Goal: Entertainment & Leisure: Consume media (video, audio)

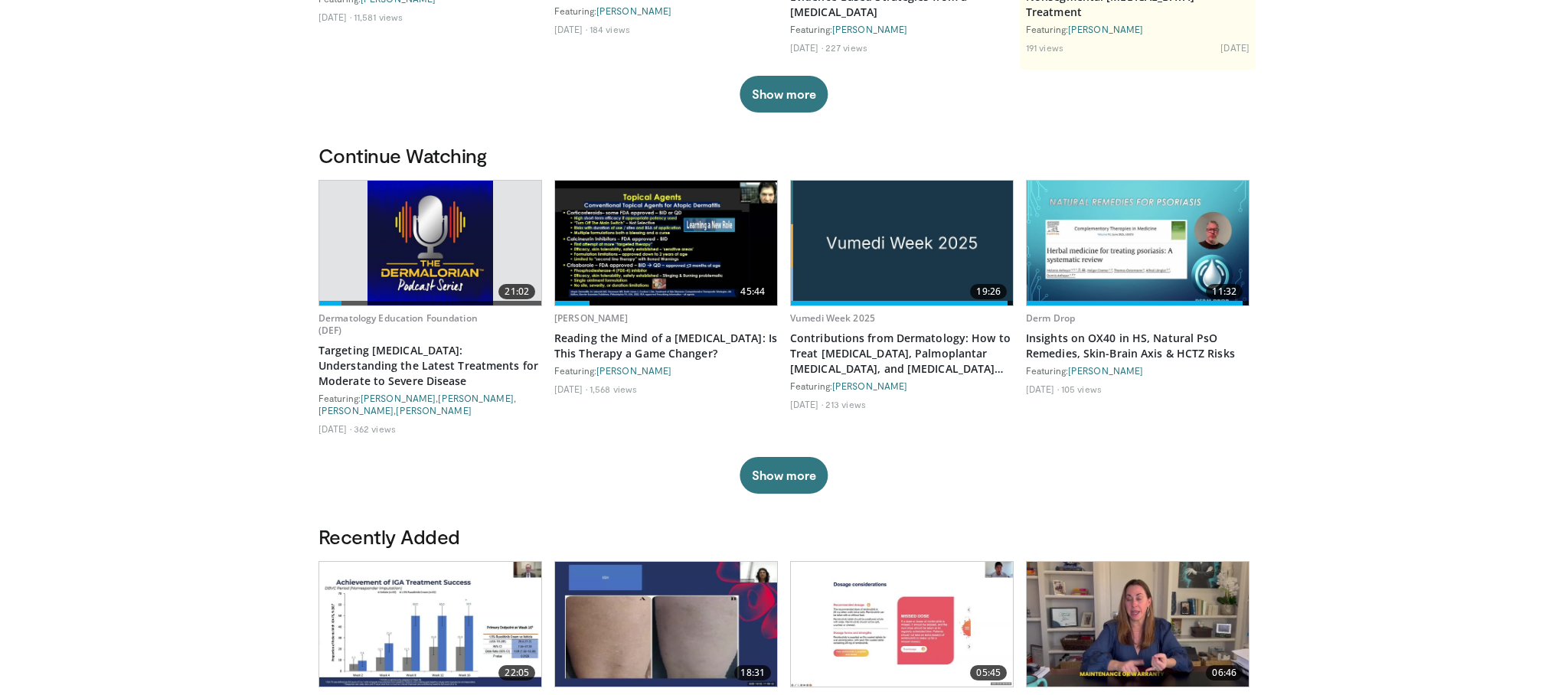
scroll to position [337, 0]
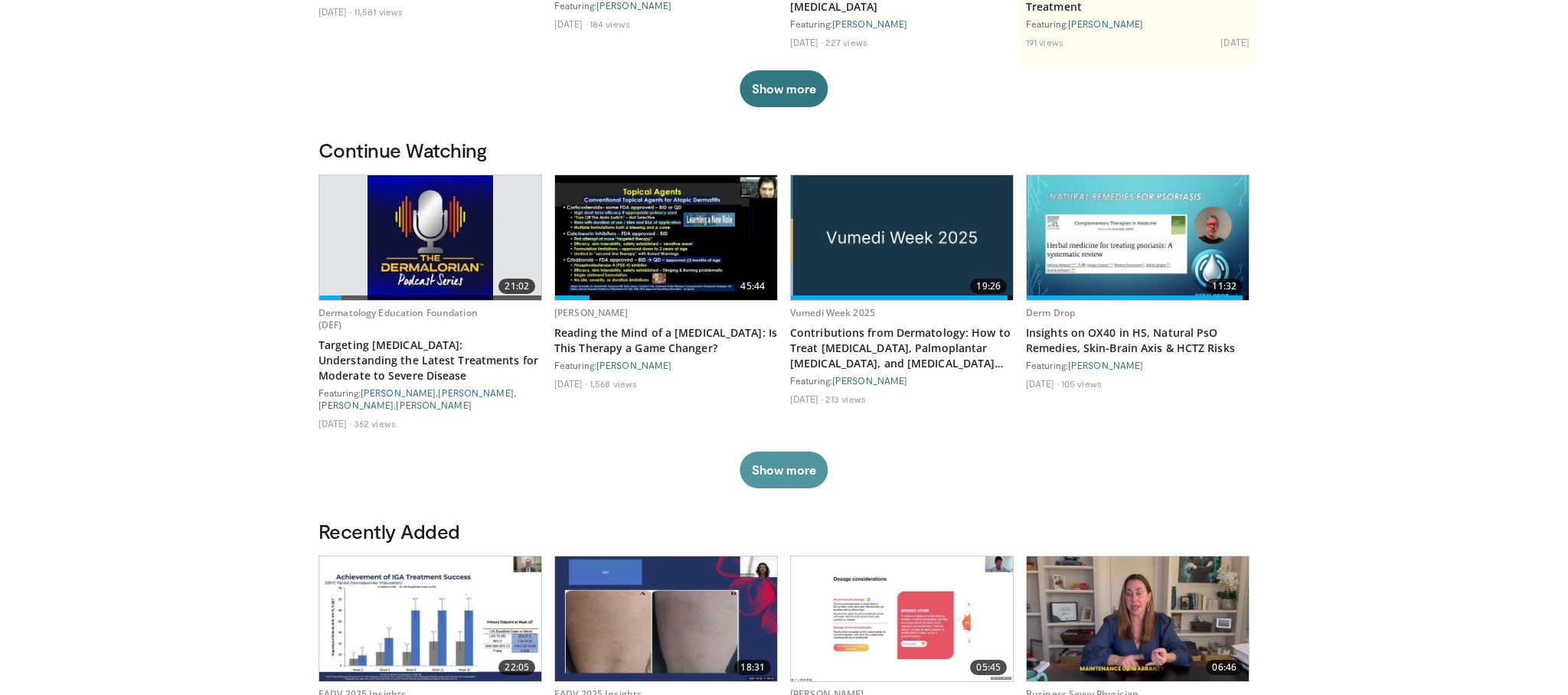
click at [797, 468] on button "Show more" at bounding box center [783, 470] width 88 height 36
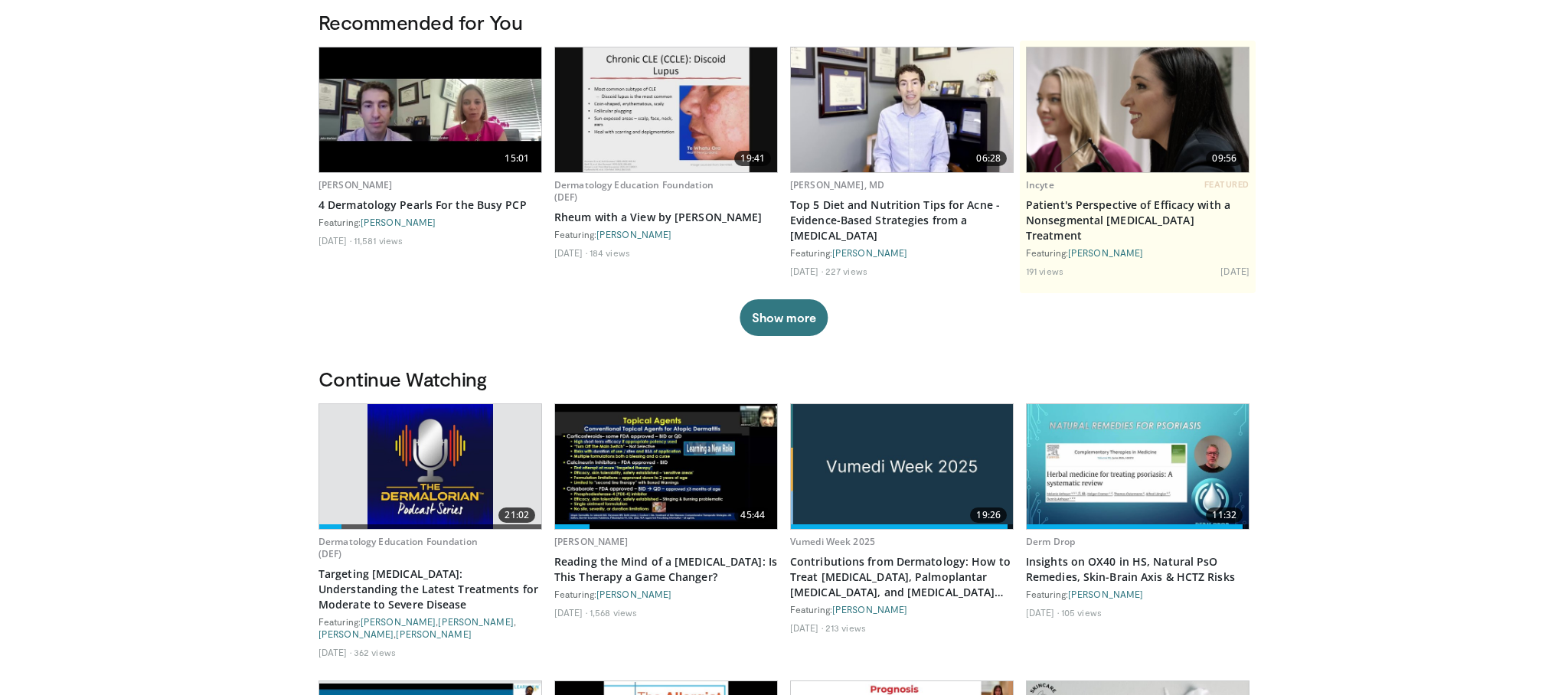
scroll to position [112, 0]
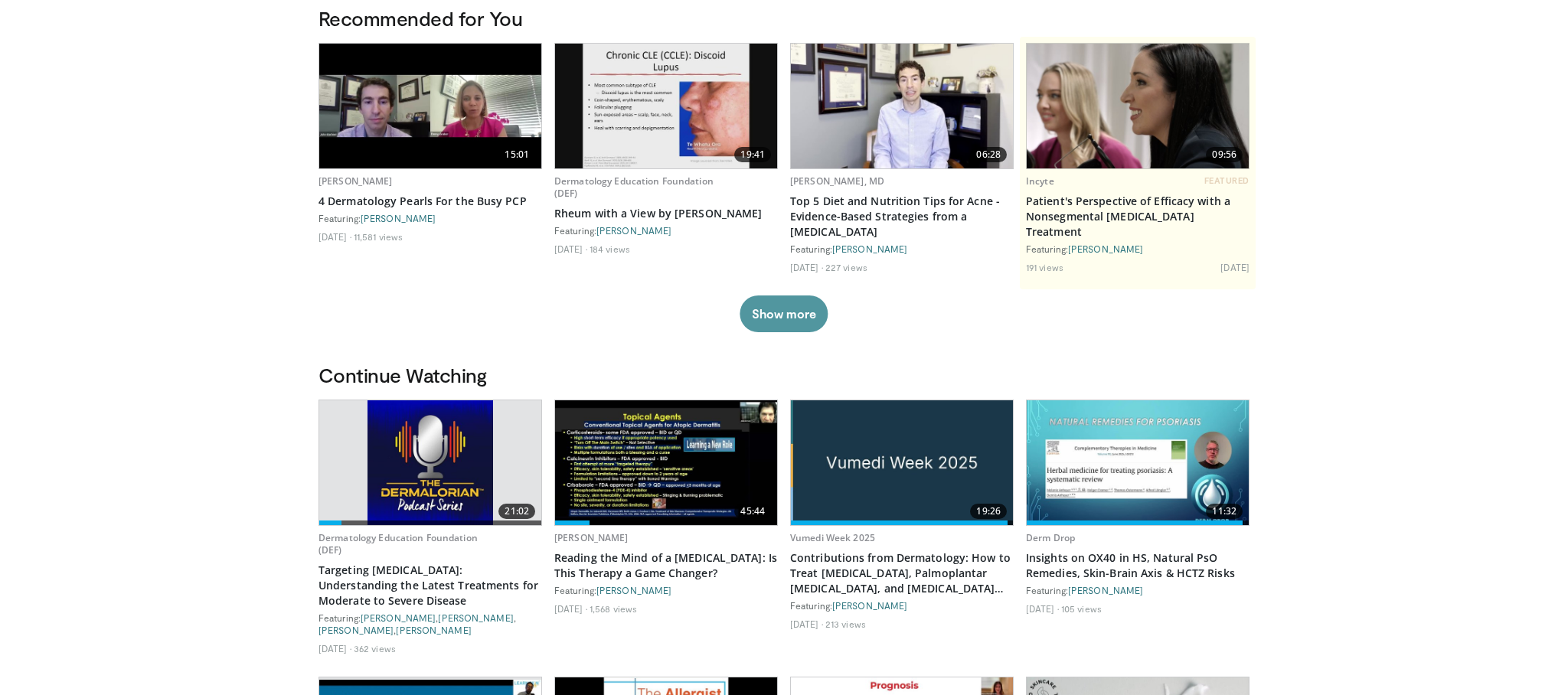
click at [793, 315] on button "Show more" at bounding box center [783, 313] width 88 height 36
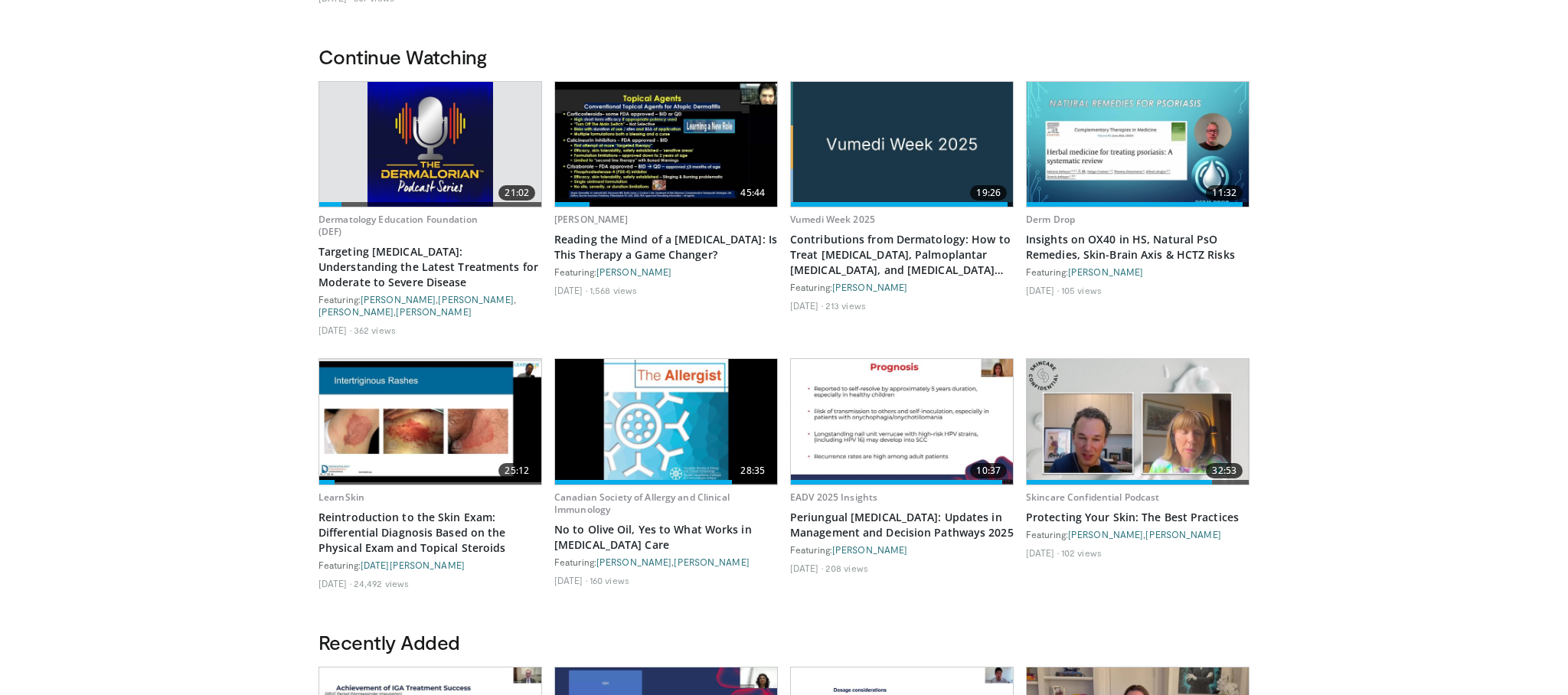
scroll to position [641, 0]
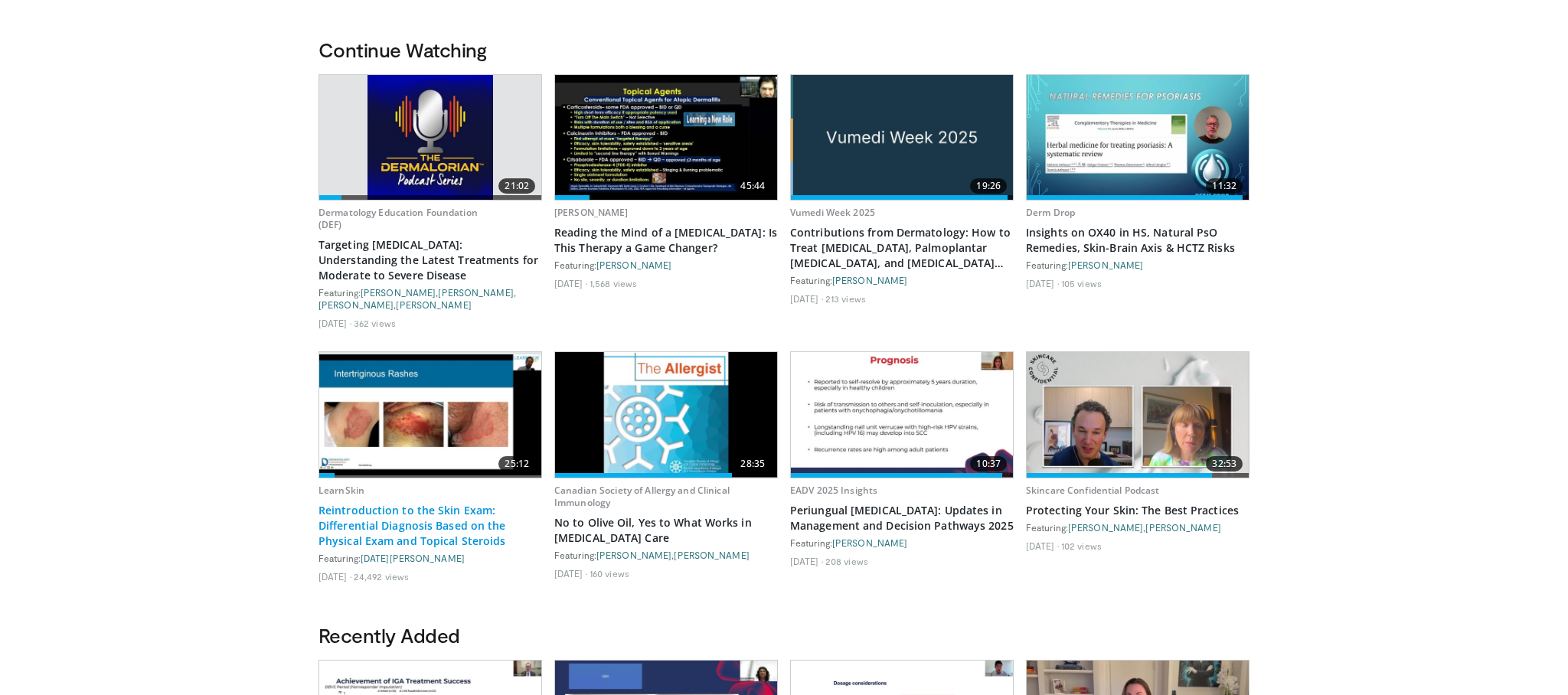
click at [425, 503] on link "Reintroduction to the Skin Exam: Differential Diagnosis Based on the Physical E…" at bounding box center [429, 526] width 224 height 46
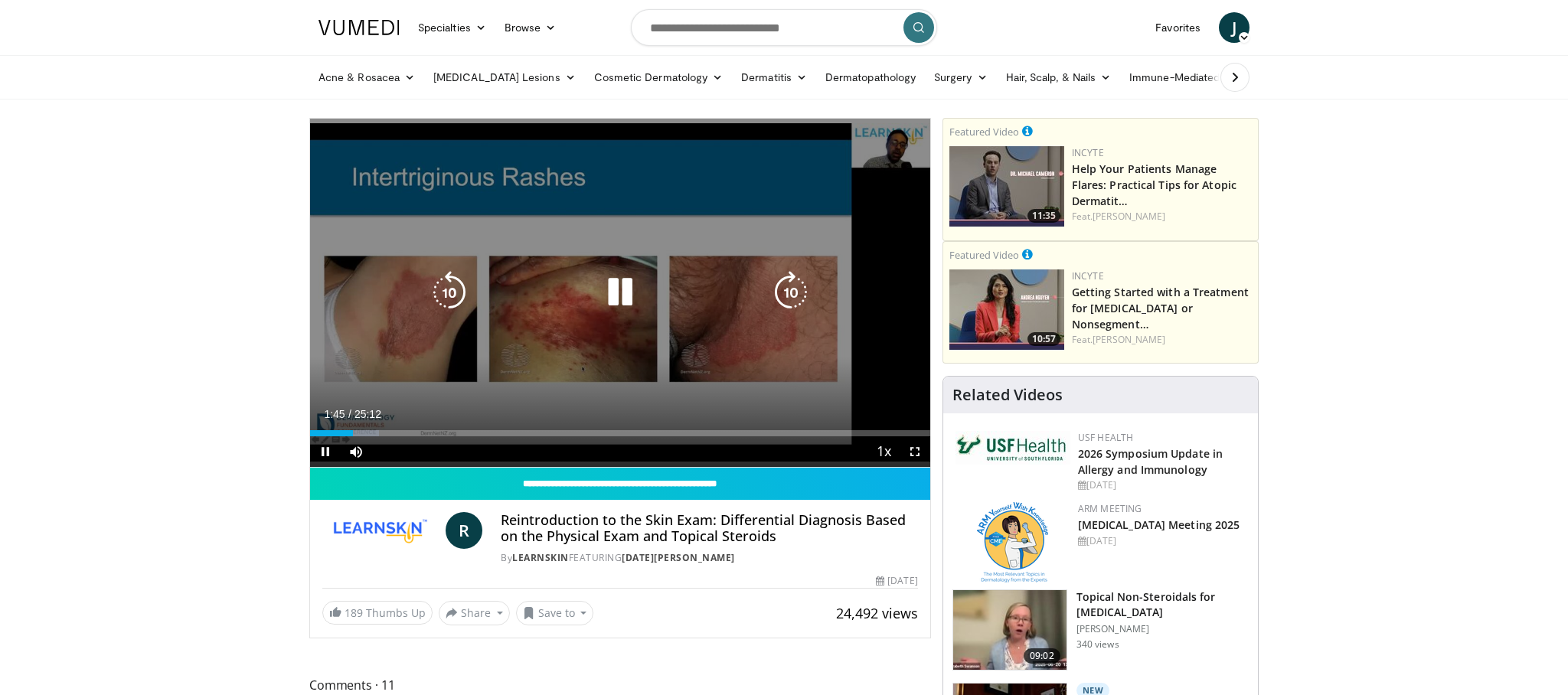
click at [619, 289] on icon "Video Player" at bounding box center [621, 292] width 43 height 43
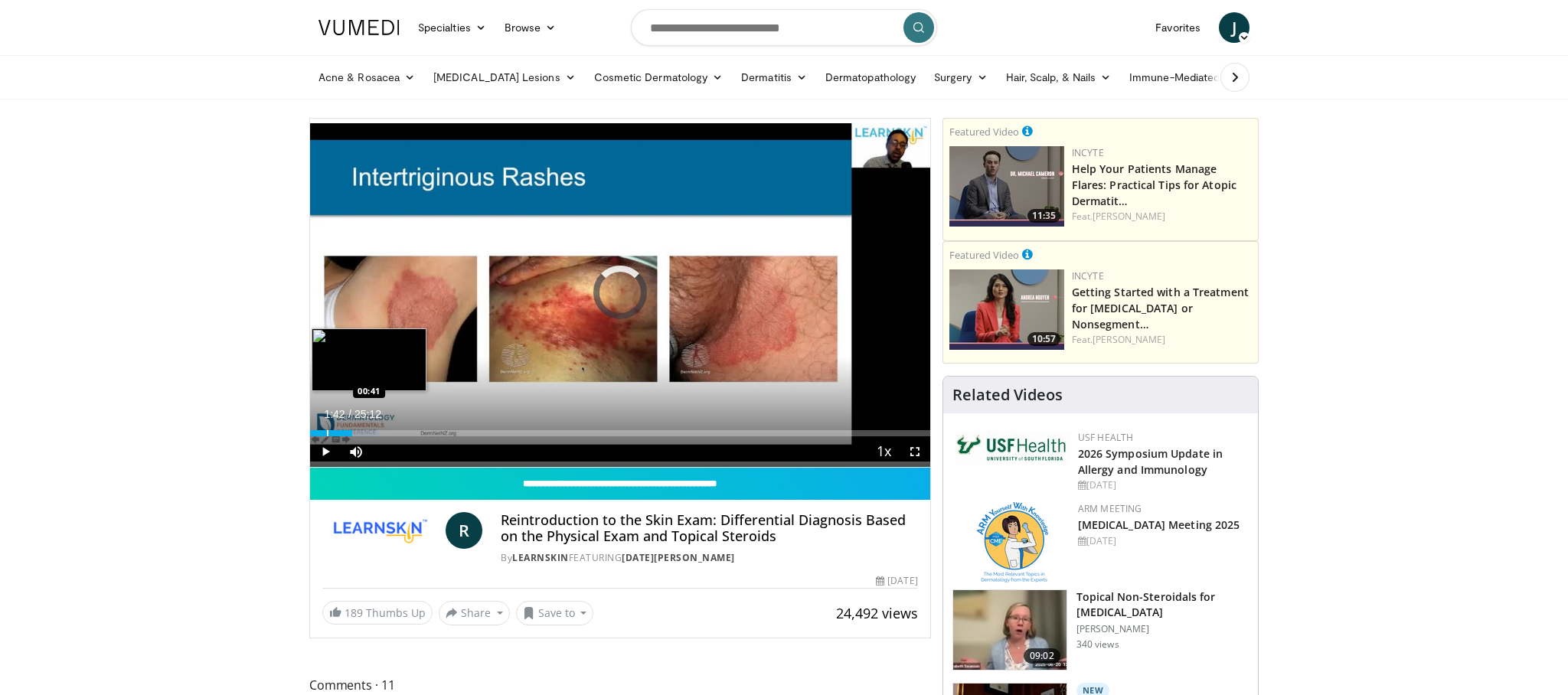
drag, startPoint x: 355, startPoint y: 435, endPoint x: 323, endPoint y: 435, distance: 32.0
click at [327, 435] on div "Progress Bar" at bounding box center [328, 433] width 2 height 6
click at [340, 433] on div "Progress Bar" at bounding box center [336, 433] width 29 height 6
click at [336, 433] on div "Progress Bar" at bounding box center [337, 433] width 2 height 6
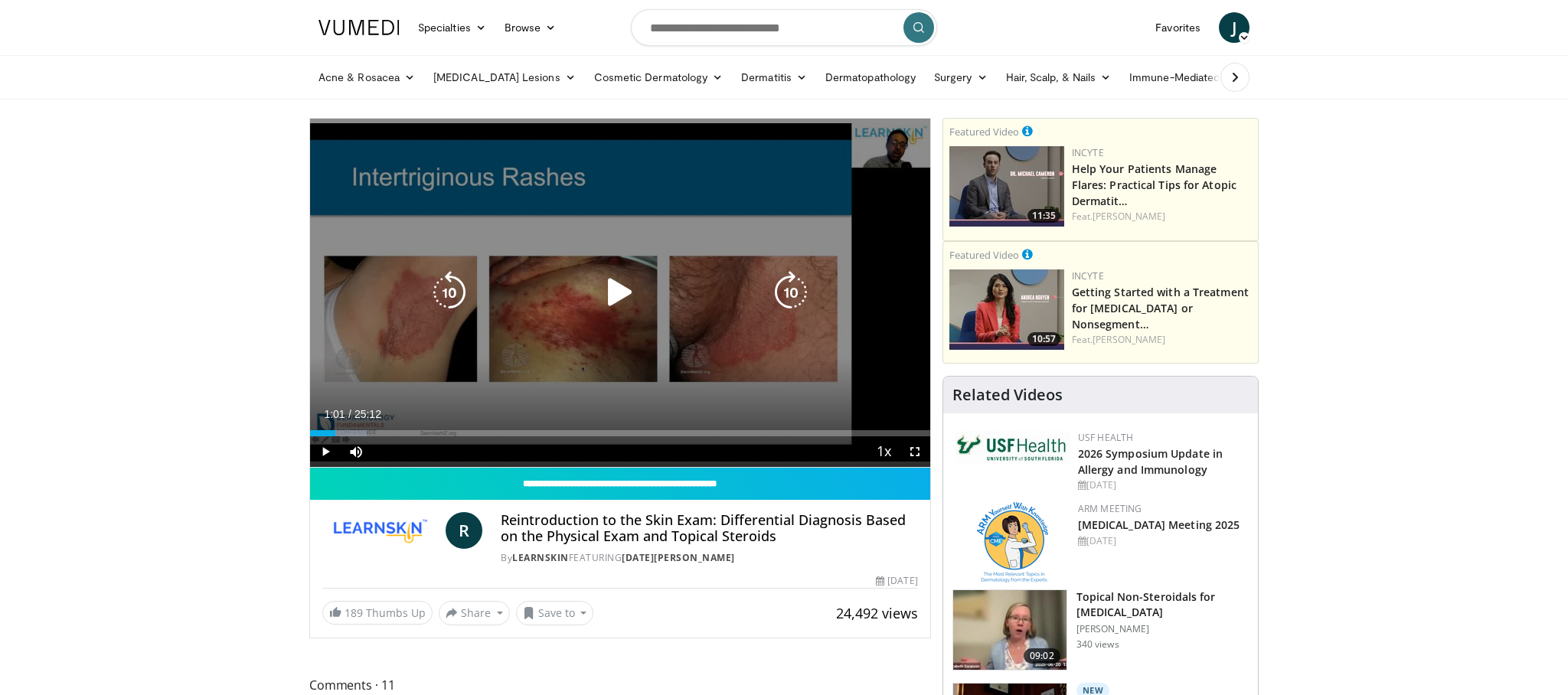
click at [616, 297] on icon "Video Player" at bounding box center [621, 292] width 43 height 43
click at [630, 303] on icon "Video Player" at bounding box center [621, 292] width 43 height 43
click at [611, 299] on icon "Video Player" at bounding box center [621, 292] width 43 height 43
click at [546, 300] on div "Video Player" at bounding box center [621, 291] width 372 height 31
click at [615, 298] on icon "Video Player" at bounding box center [621, 292] width 43 height 43
